Goal: Task Accomplishment & Management: Manage account settings

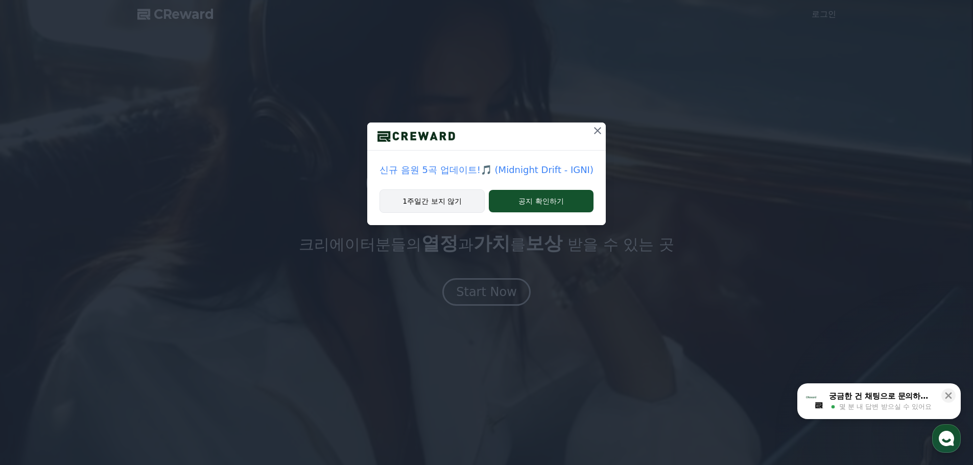
click at [416, 198] on button "1주일간 보지 않기" at bounding box center [431, 200] width 105 height 23
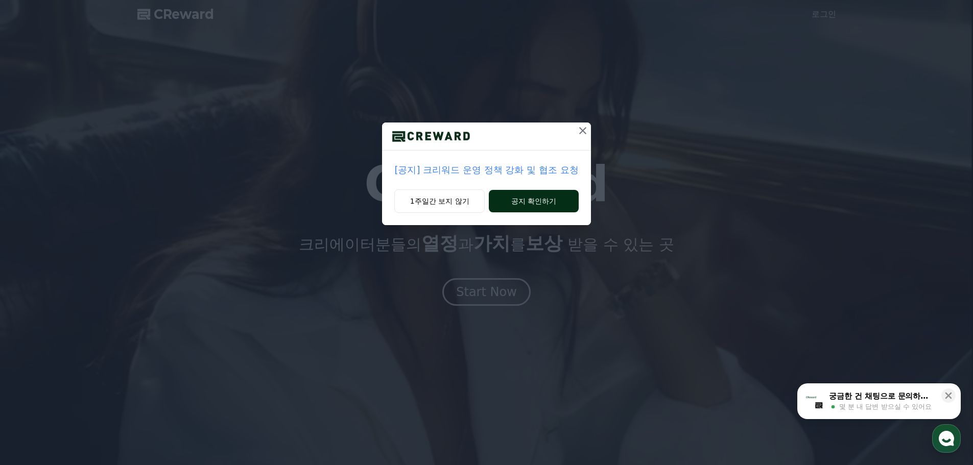
click at [540, 195] on button "공지 확인하기" at bounding box center [533, 201] width 89 height 22
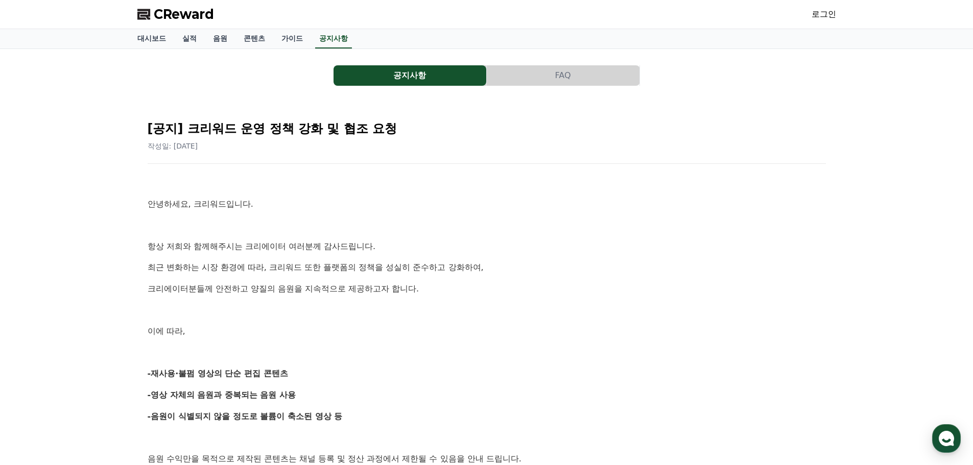
click at [405, 224] on p at bounding box center [487, 225] width 678 height 13
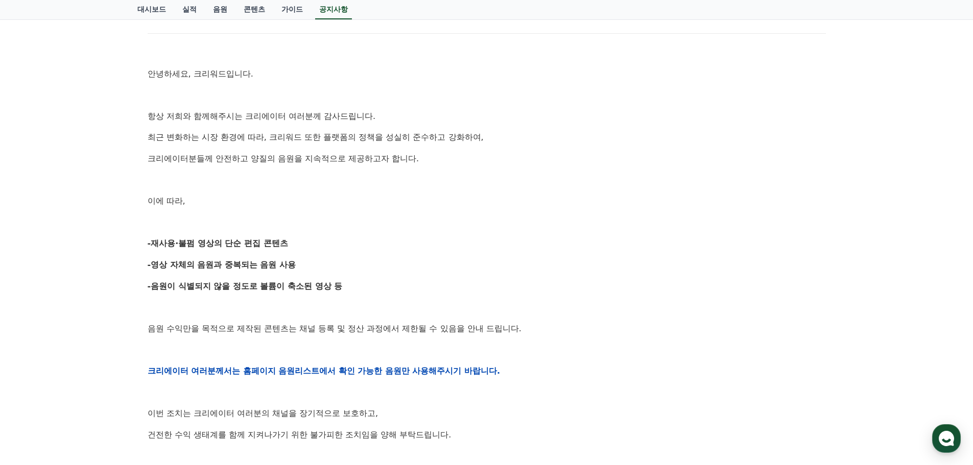
scroll to position [153, 0]
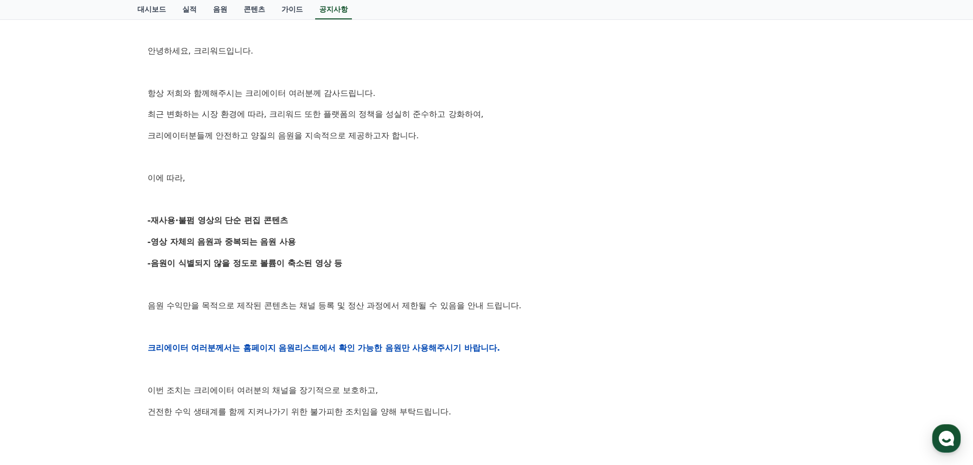
click at [391, 265] on p "-음원이 식별되지 않을 정도로 볼륨이 축소된 영상 등" at bounding box center [487, 263] width 678 height 13
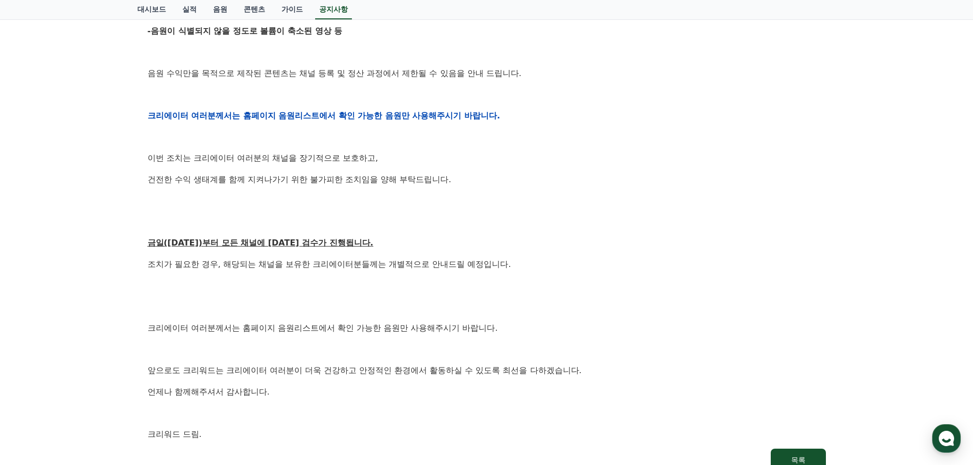
scroll to position [408, 0]
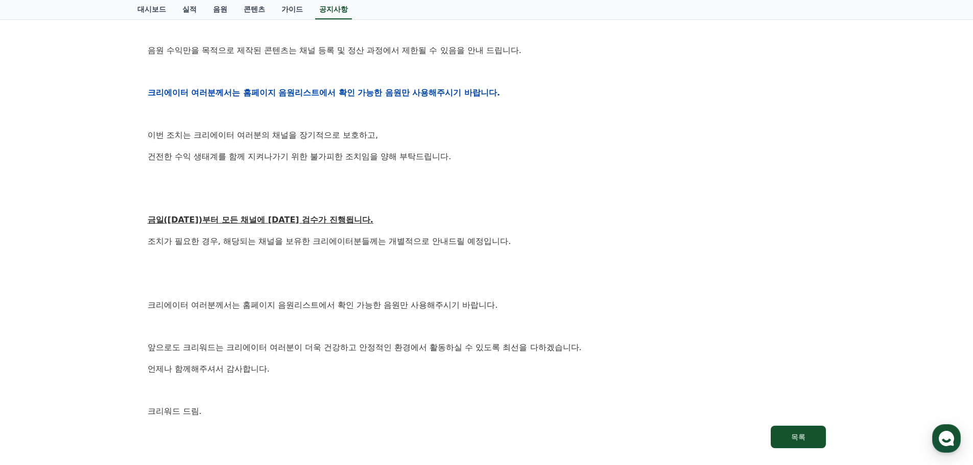
click at [391, 264] on p at bounding box center [487, 262] width 678 height 13
click at [390, 261] on p at bounding box center [487, 262] width 678 height 13
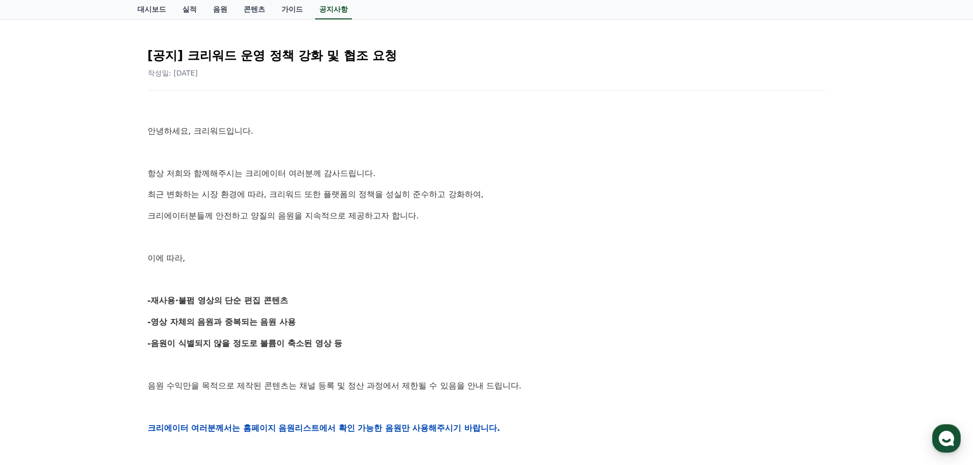
scroll to position [0, 0]
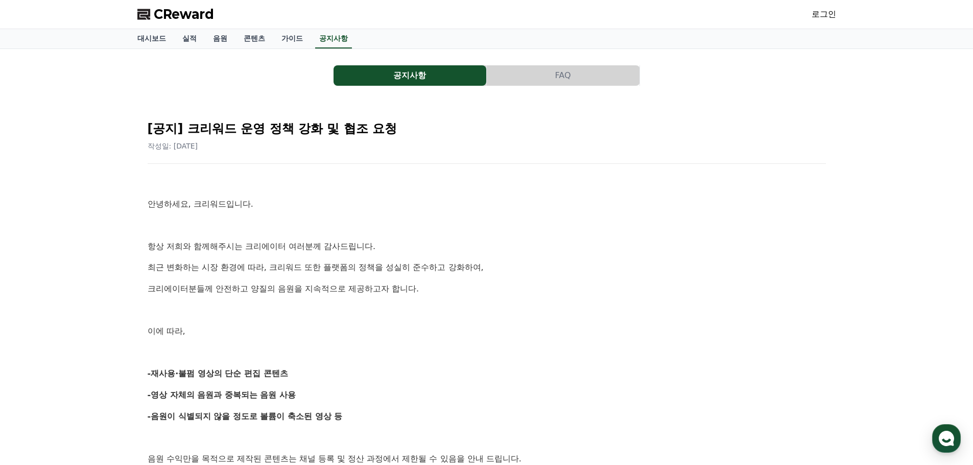
click at [202, 15] on span "CReward" at bounding box center [184, 14] width 60 height 16
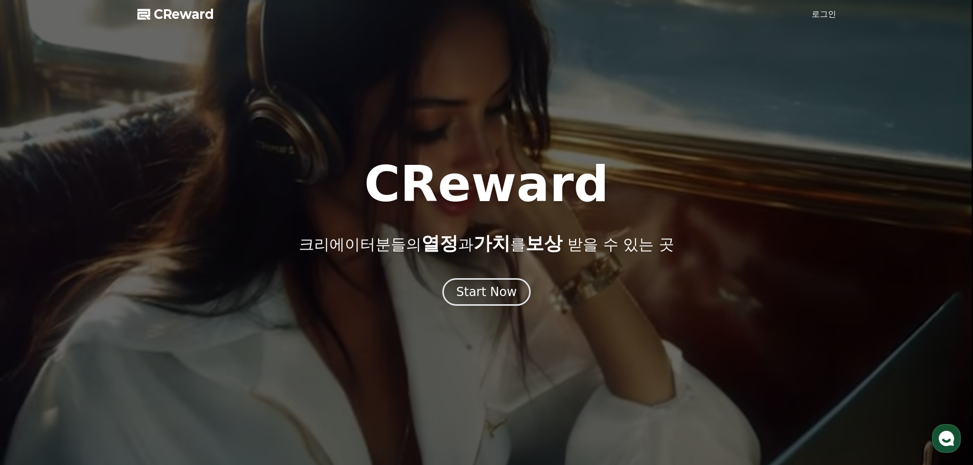
click at [819, 16] on link "로그인" at bounding box center [823, 14] width 25 height 12
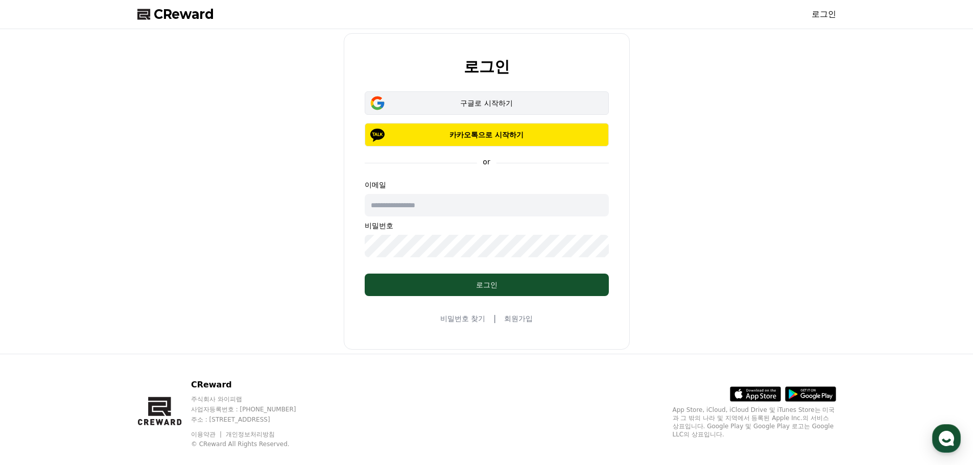
click at [501, 103] on div "구글로 시작하기" at bounding box center [486, 103] width 214 height 10
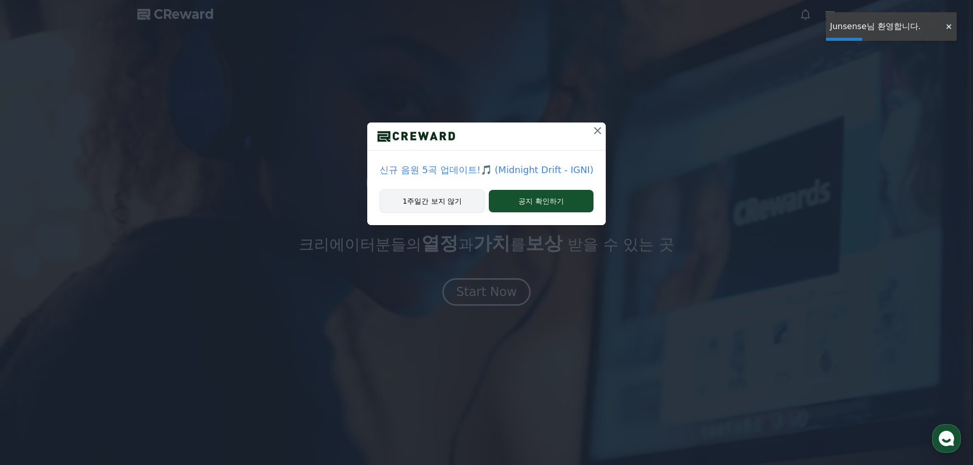
click at [446, 197] on button "1주일간 보지 않기" at bounding box center [431, 200] width 105 height 23
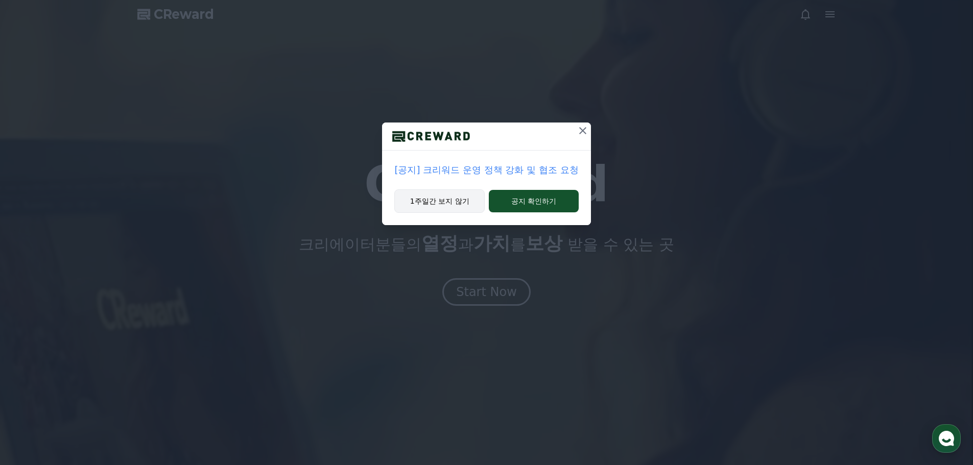
click at [456, 189] on div "1주일간 보지 않기 공지 확인하기" at bounding box center [486, 207] width 208 height 36
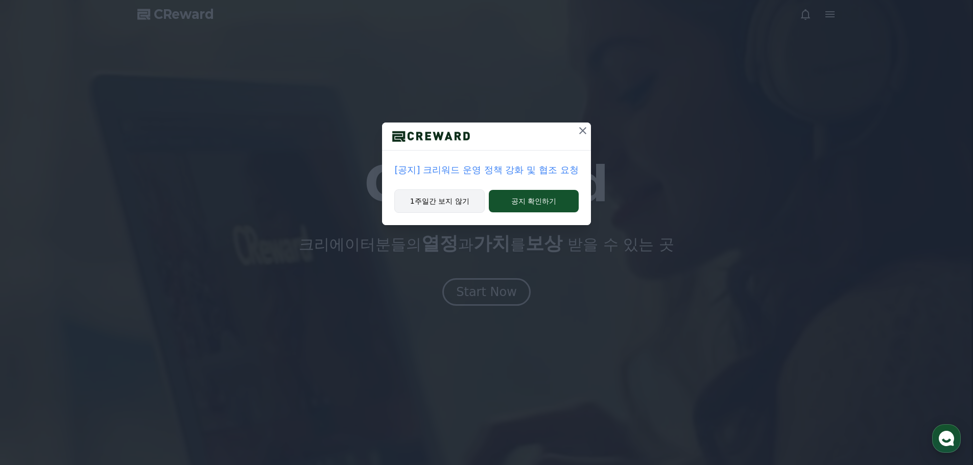
click at [451, 200] on button "1주일간 보지 않기" at bounding box center [439, 200] width 90 height 23
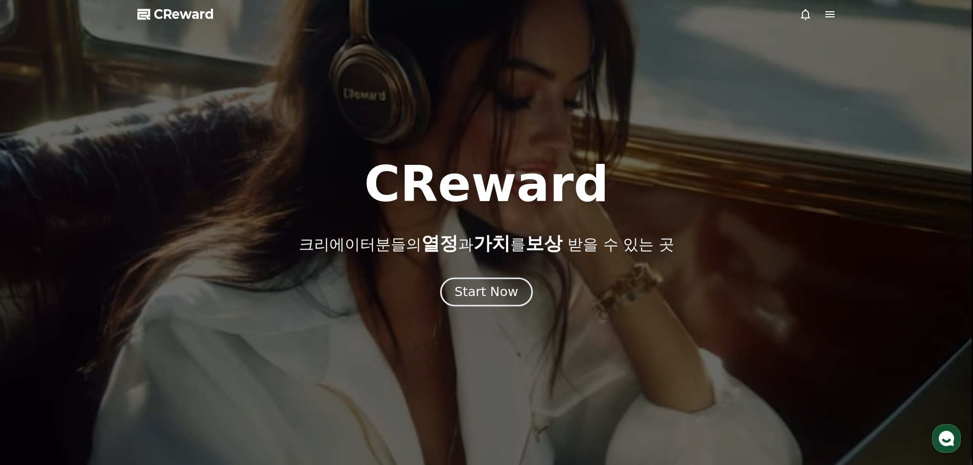
click at [490, 287] on div "Start Now" at bounding box center [485, 291] width 63 height 17
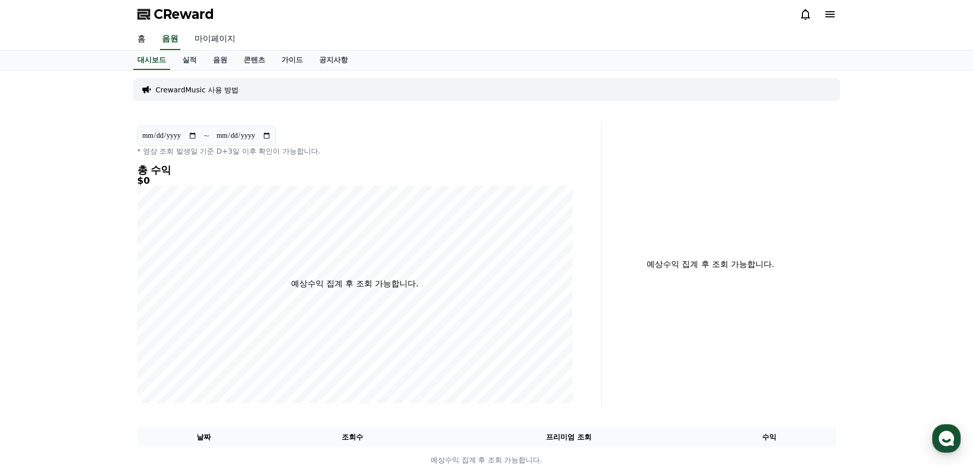
click at [210, 39] on link "마이페이지" at bounding box center [214, 39] width 57 height 21
select select "**********"
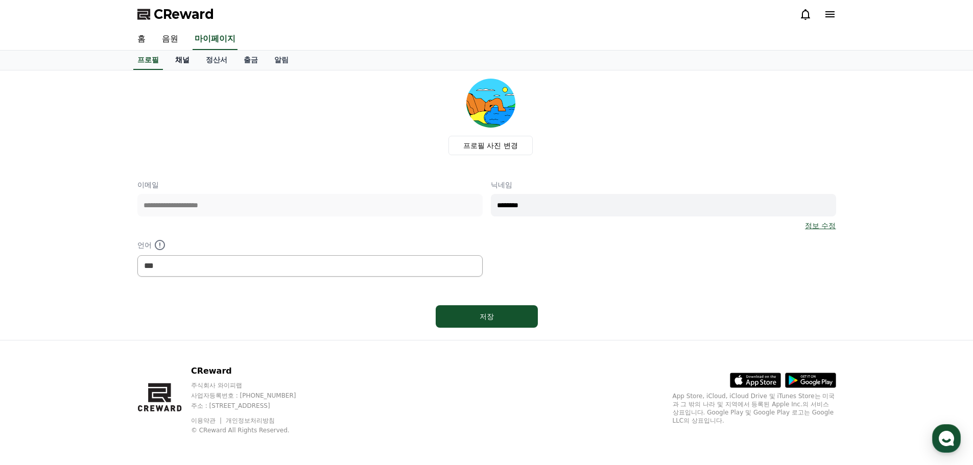
click at [173, 56] on link "채널" at bounding box center [182, 60] width 31 height 19
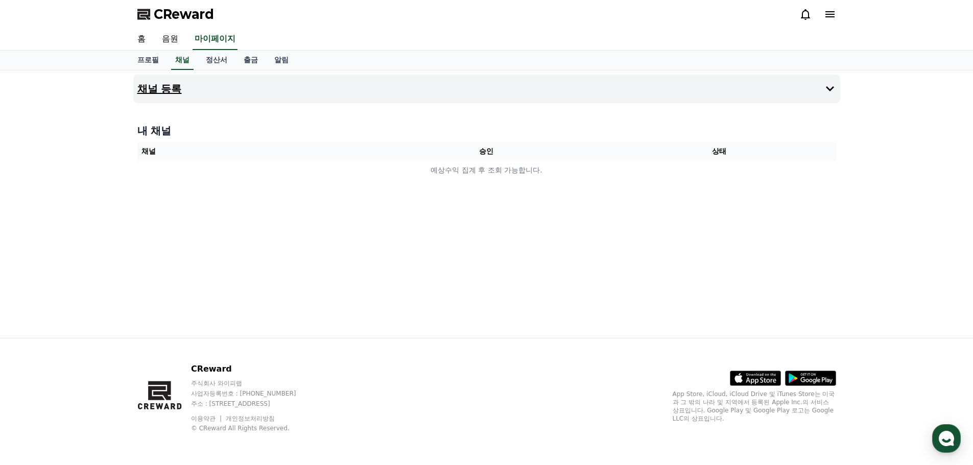
click at [768, 99] on button "채널 등록" at bounding box center [486, 89] width 707 height 29
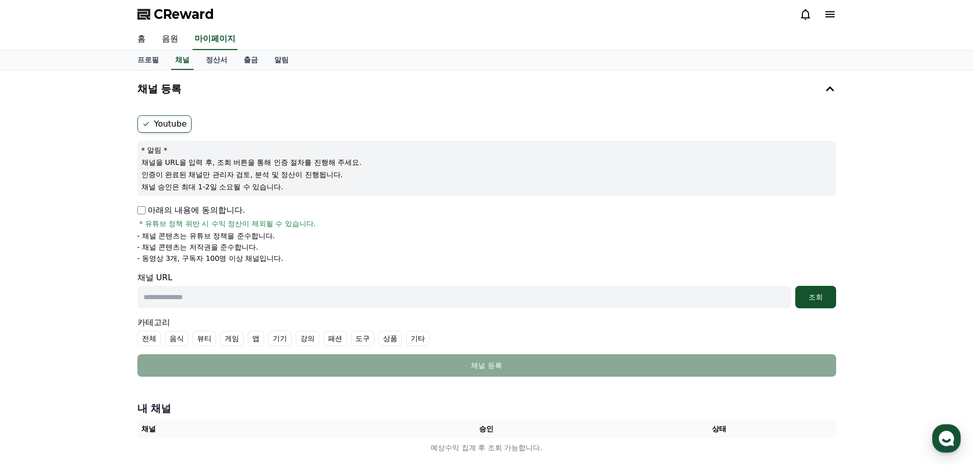
click at [165, 125] on label "Youtube" at bounding box center [164, 123] width 54 height 17
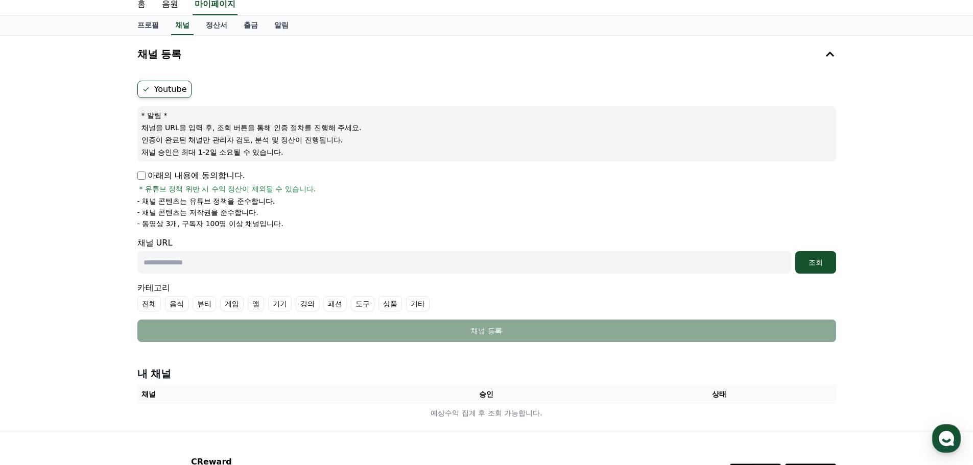
scroll to position [102, 0]
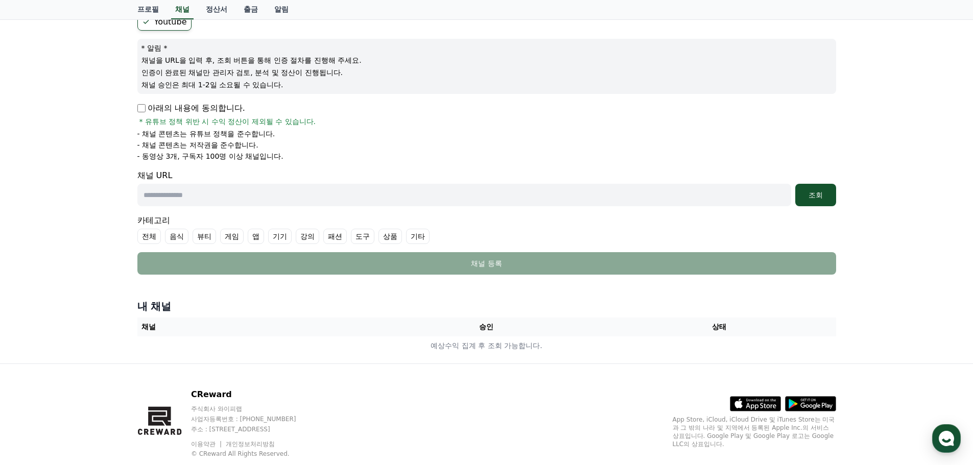
click at [430, 189] on input "text" at bounding box center [463, 195] width 653 height 22
paste input "**********"
type input "**********"
click at [821, 193] on div "조회" at bounding box center [815, 195] width 33 height 10
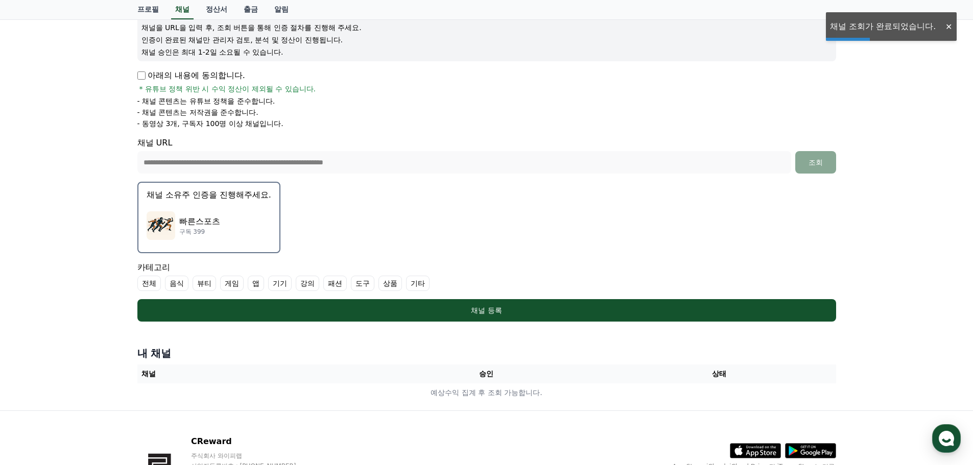
scroll to position [153, 0]
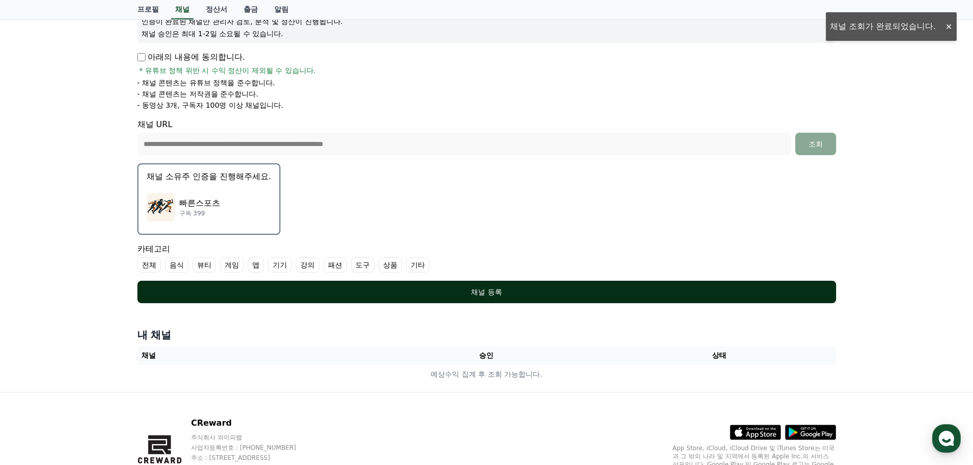
click at [480, 291] on div "채널 등록" at bounding box center [487, 292] width 658 height 10
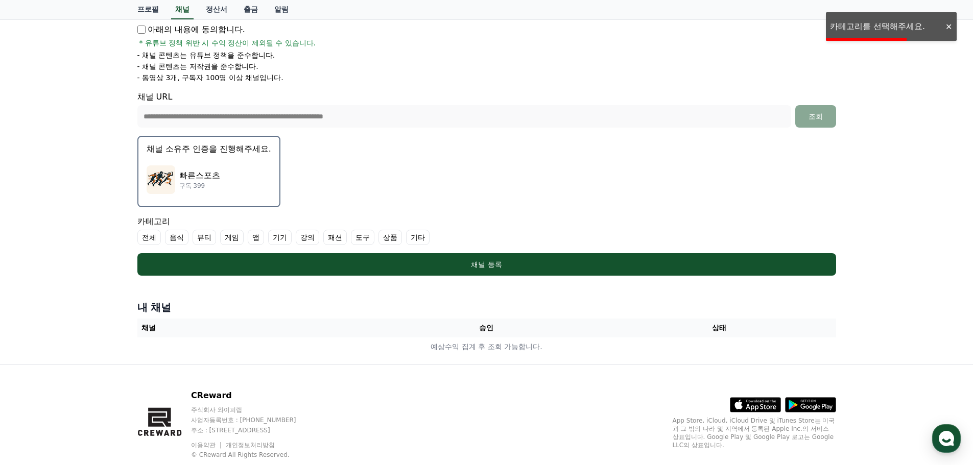
scroll to position [207, 0]
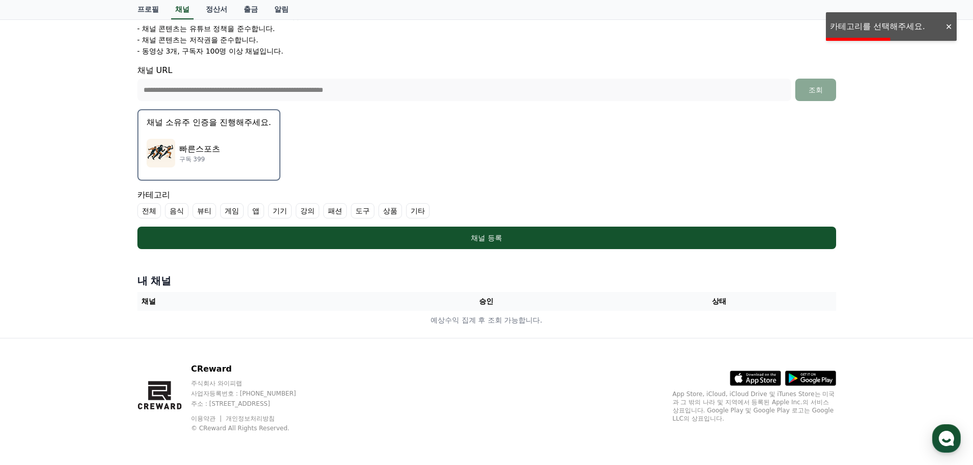
click at [176, 156] on div "빠른스포츠 구독 399" at bounding box center [209, 153] width 125 height 41
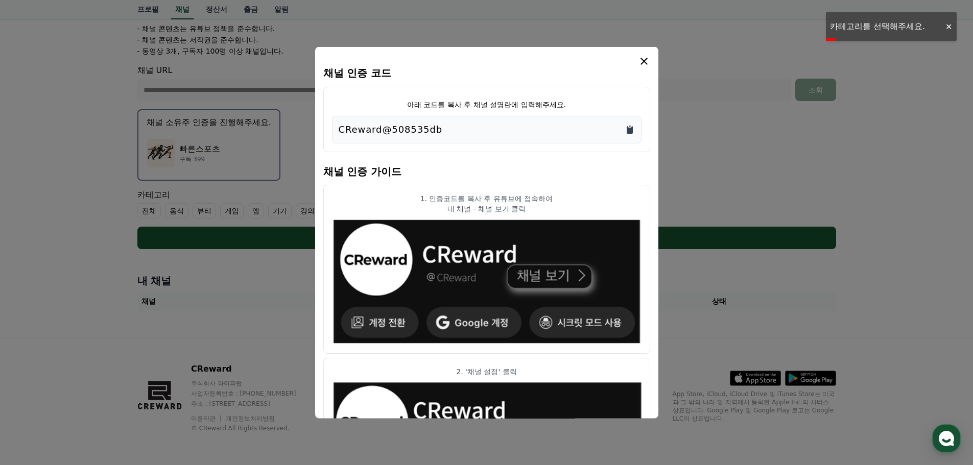
click at [630, 132] on icon "Copy to clipboard" at bounding box center [629, 130] width 6 height 8
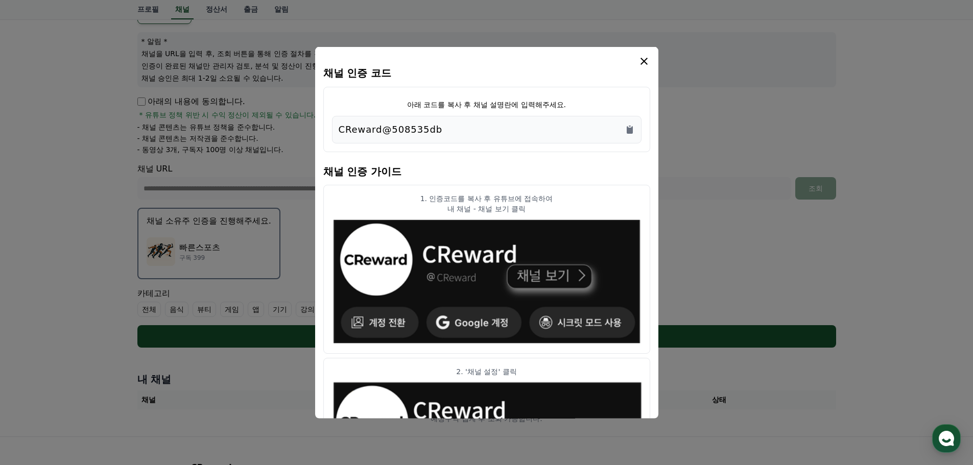
scroll to position [3, 0]
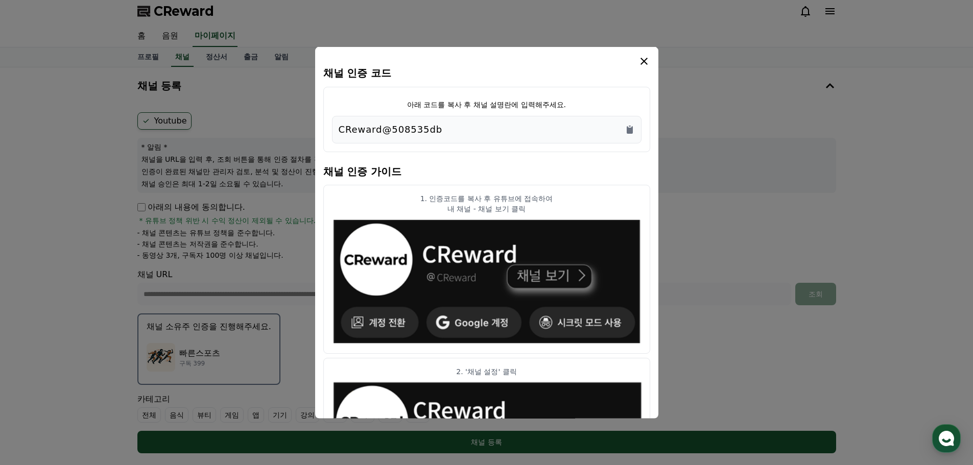
click at [644, 65] on icon "modal" at bounding box center [644, 61] width 12 height 12
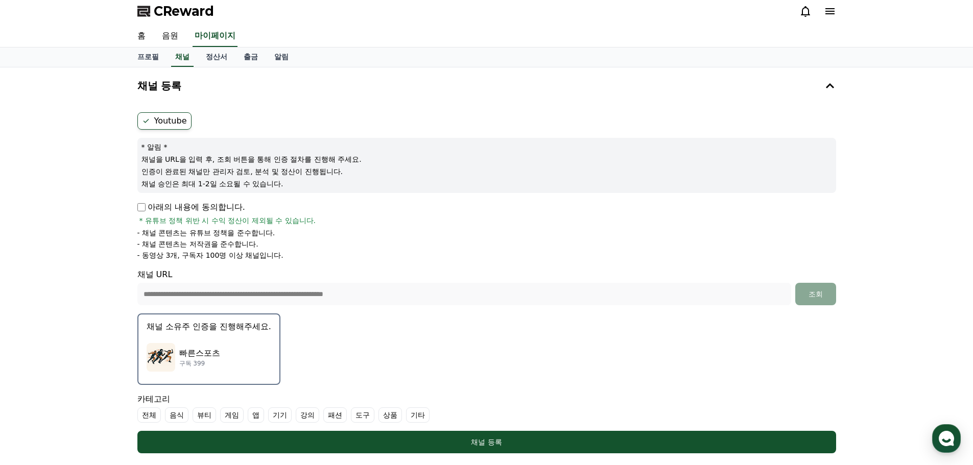
scroll to position [207, 0]
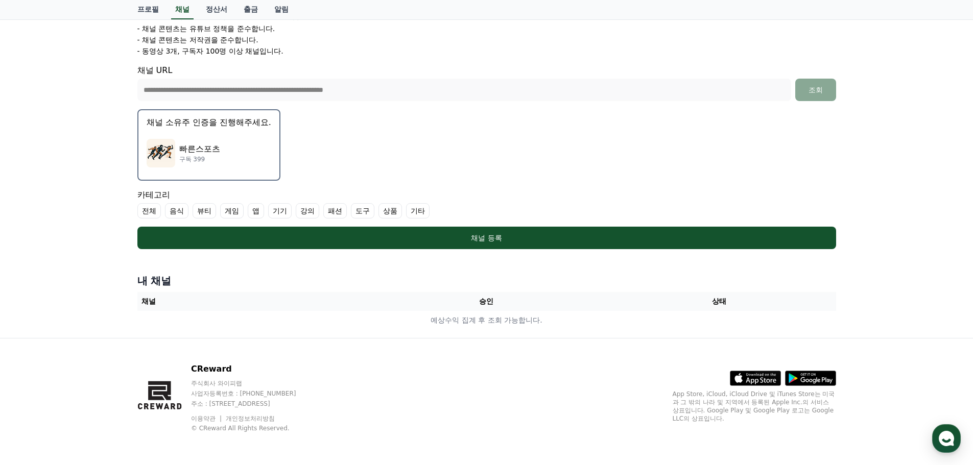
click at [899, 270] on div "**********" at bounding box center [486, 100] width 973 height 475
